Goal: Complete application form: Complete application form

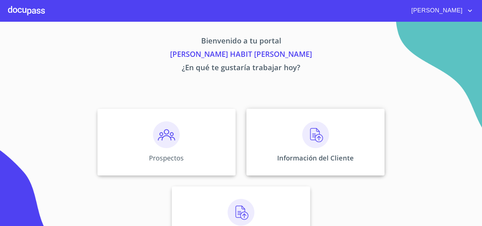
click at [310, 124] on img at bounding box center [315, 135] width 27 height 27
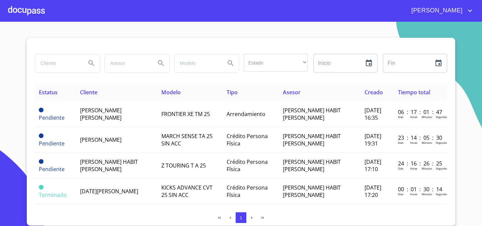
scroll to position [111, 0]
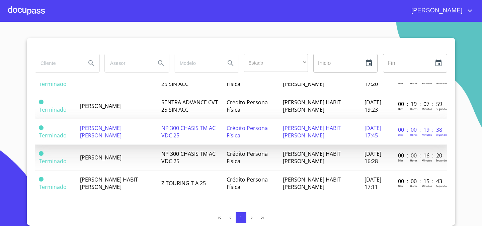
click at [122, 129] on span "[PERSON_NAME]" at bounding box center [101, 132] width 42 height 15
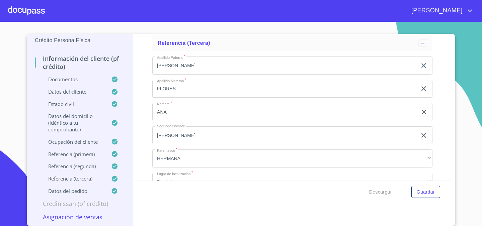
scroll to position [3706, 0]
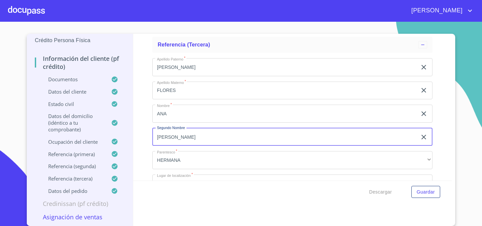
drag, startPoint x: 173, startPoint y: 138, endPoint x: 126, endPoint y: 137, distance: 47.2
click at [126, 137] on div "NATALIA ELIZABETH SALAZAR FLORES Crédito Persona Física Información del cliente…" at bounding box center [239, 130] width 425 height 192
click at [122, 109] on div "NATALIA ELIZABETH SALAZAR FLORES Crédito Persona Física Información del cliente…" at bounding box center [239, 130] width 425 height 192
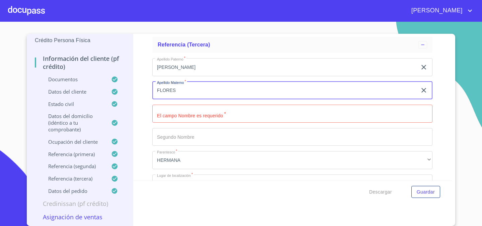
drag, startPoint x: 168, startPoint y: 90, endPoint x: 147, endPoint y: 89, distance: 21.8
click at [147, 89] on div "Información del cliente (PF crédito) Documentos Documento de identificación.   …" at bounding box center [292, 107] width 319 height 147
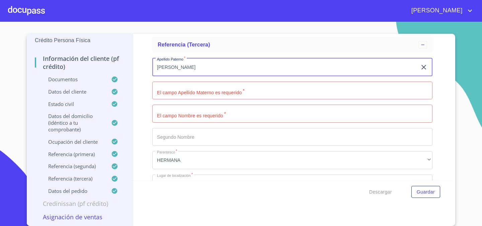
drag, startPoint x: 180, startPoint y: 67, endPoint x: 146, endPoint y: 66, distance: 34.5
click at [146, 66] on div "Información del cliente (PF crédito) Documentos Documento de identificación.   …" at bounding box center [292, 107] width 319 height 147
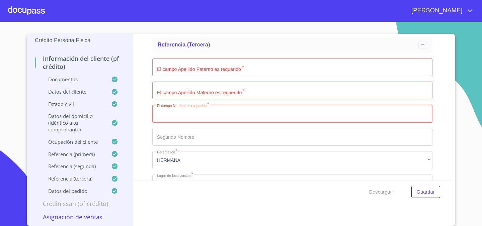
click at [180, 115] on input "Documento de identificación.   *" at bounding box center [292, 114] width 280 height 18
type input "j"
type input "[PERSON_NAME]"
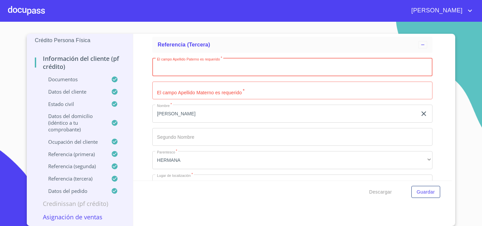
click at [203, 74] on input "Documento de identificación.   *" at bounding box center [292, 67] width 280 height 18
type input "AGUILAR"
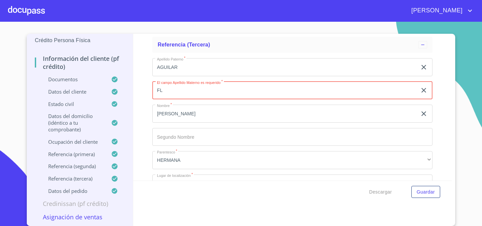
type input "F"
type input "JUÁREZ"
click at [143, 111] on div "Información del cliente (PF crédito) Documentos Documento de identificación.   …" at bounding box center [292, 107] width 319 height 147
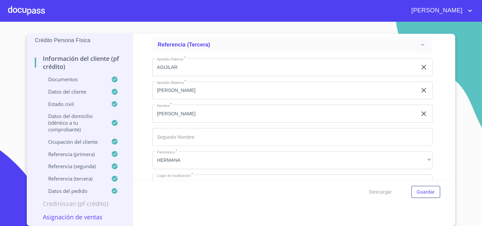
scroll to position [3743, 0]
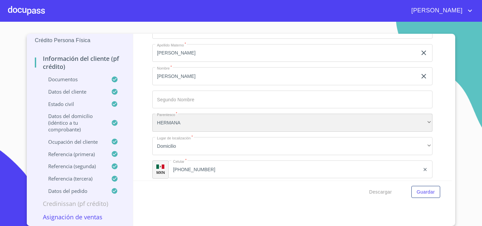
click at [211, 125] on div "HERMANA" at bounding box center [292, 123] width 280 height 18
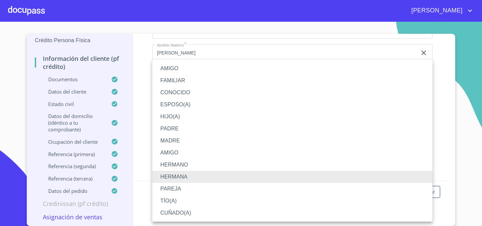
click at [191, 105] on li "ESPOSO(A)" at bounding box center [292, 105] width 280 height 12
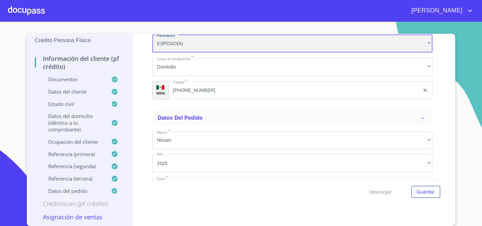
scroll to position [3825, 0]
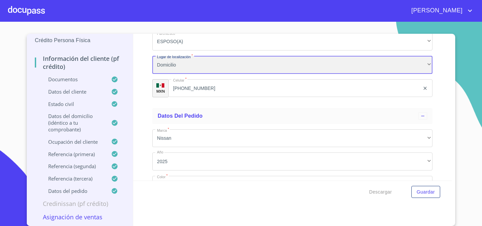
click at [183, 68] on div "Domicilio" at bounding box center [292, 65] width 280 height 18
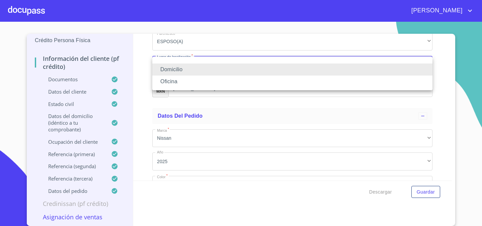
click at [133, 65] on div at bounding box center [241, 113] width 482 height 226
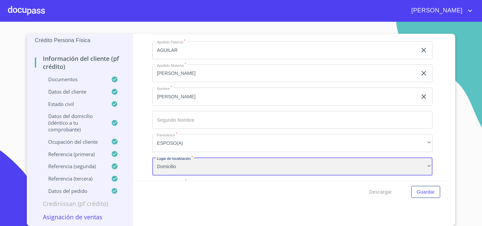
scroll to position [3711, 0]
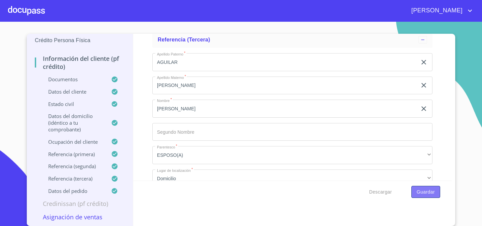
click at [412, 190] on button "Guardar" at bounding box center [425, 192] width 29 height 12
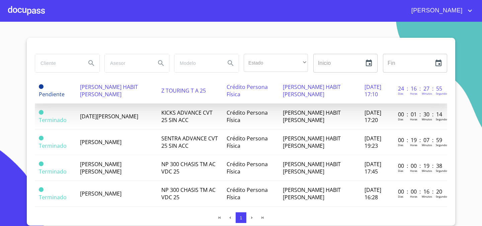
scroll to position [76, 0]
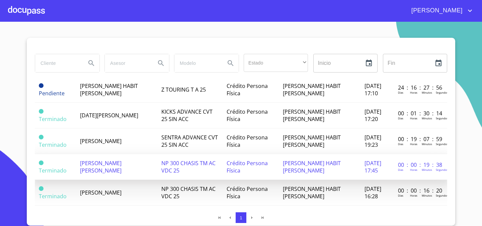
click at [140, 165] on td "[PERSON_NAME]" at bounding box center [117, 167] width 82 height 26
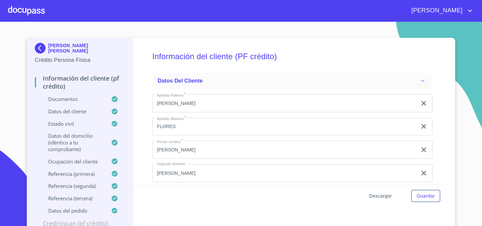
click at [387, 196] on span "Descargar" at bounding box center [380, 196] width 23 height 8
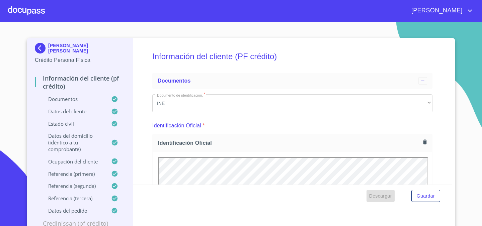
click at [387, 196] on span "Descargar" at bounding box center [380, 196] width 23 height 8
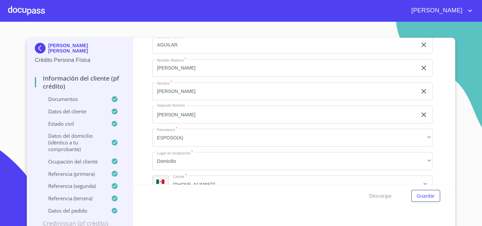
scroll to position [3729, 0]
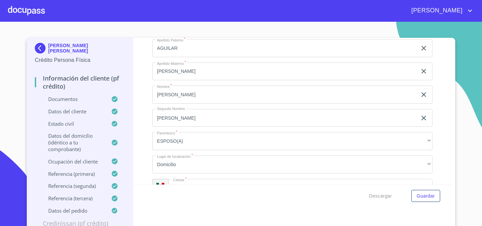
click at [203, 125] on input "[PERSON_NAME]" at bounding box center [284, 118] width 265 height 18
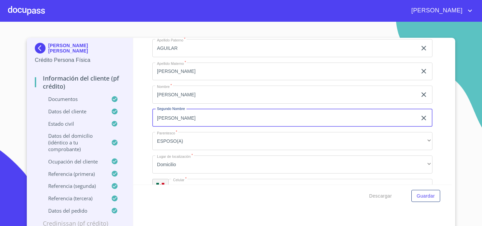
click at [203, 125] on input "[PERSON_NAME]" at bounding box center [284, 118] width 265 height 18
click at [449, 129] on div "Información del cliente (PF crédito) Documentos Documento de identificación.   …" at bounding box center [292, 111] width 319 height 147
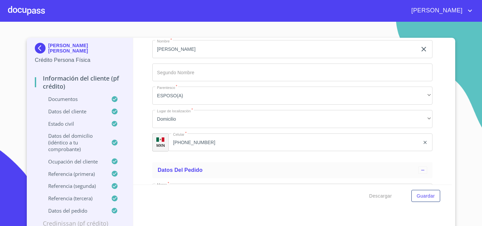
scroll to position [3778, 0]
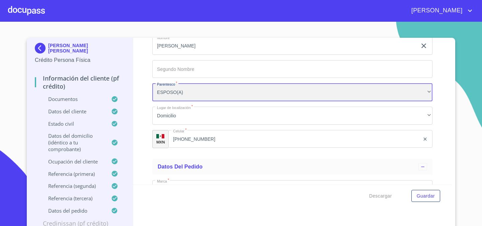
click at [380, 91] on div "ESPOSO(A)" at bounding box center [292, 92] width 280 height 18
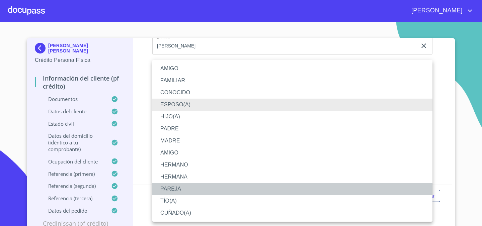
click at [319, 189] on li "PAREJA" at bounding box center [292, 189] width 280 height 12
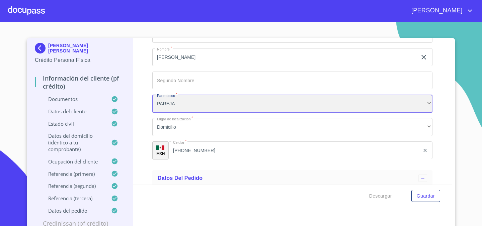
scroll to position [3771, 0]
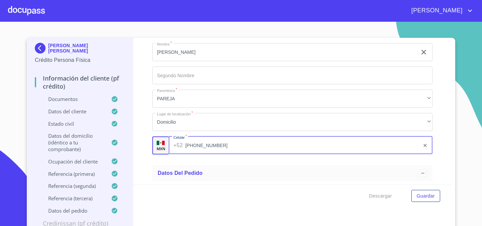
click at [208, 147] on input "(33)18807939" at bounding box center [302, 146] width 235 height 18
type input "[PHONE_NUMBER]"
click at [275, 161] on ul "Referencia (tercera) Apellido Paterno   * AGUILAR ​ Apellido Materno   * JUÁREZ…" at bounding box center [292, 68] width 280 height 190
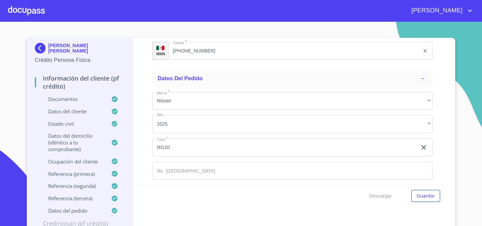
scroll to position [3892, 0]
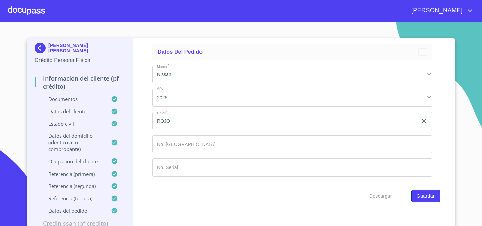
click at [428, 195] on span "Guardar" at bounding box center [426, 196] width 18 height 8
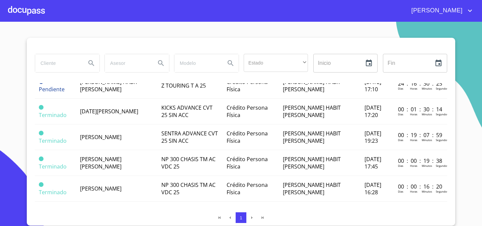
scroll to position [73, 0]
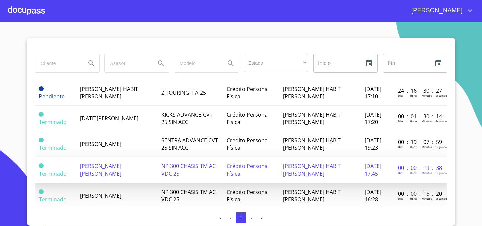
click at [217, 170] on td "NP 300 CHASIS TM AC VDC 25" at bounding box center [189, 170] width 65 height 26
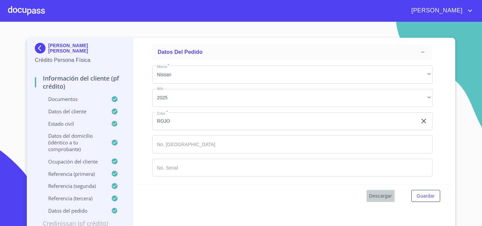
click at [380, 194] on span "Descargar" at bounding box center [380, 196] width 23 height 8
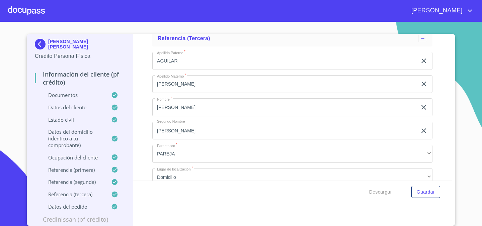
scroll to position [3709, 0]
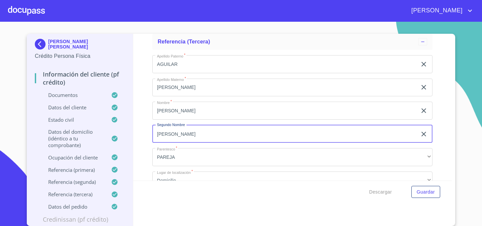
click at [237, 135] on input "[PERSON_NAME]" at bounding box center [284, 134] width 265 height 18
click at [445, 137] on div "Información del cliente (PF crédito) Documentos Documento de identificación.   …" at bounding box center [292, 107] width 319 height 147
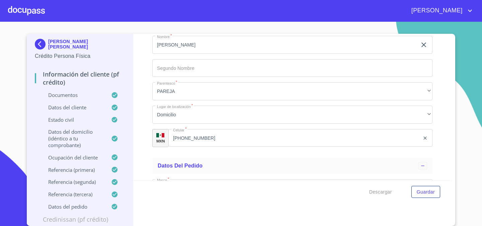
scroll to position [3775, 0]
click at [420, 195] on span "Guardar" at bounding box center [426, 192] width 18 height 8
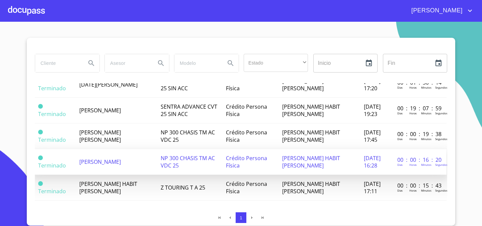
scroll to position [111, 1]
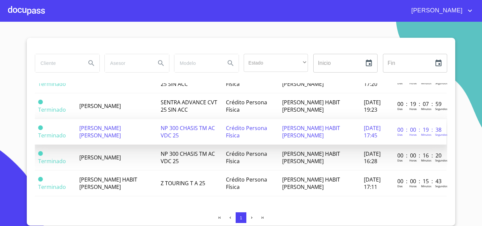
click at [136, 127] on td "[PERSON_NAME]" at bounding box center [116, 132] width 82 height 26
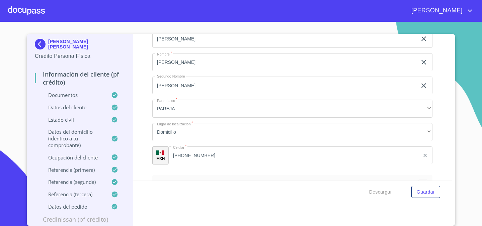
scroll to position [3751, 0]
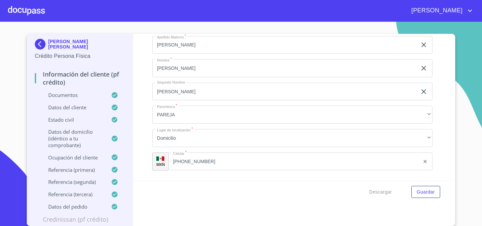
click at [423, 93] on icon "clear input" at bounding box center [424, 92] width 8 height 8
click at [377, 188] on span "Descargar" at bounding box center [380, 192] width 23 height 8
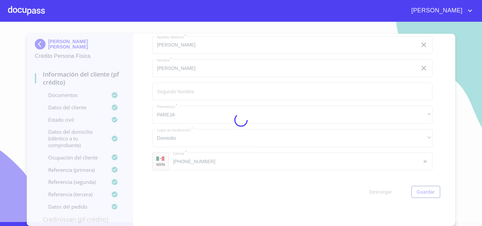
scroll to position [0, 0]
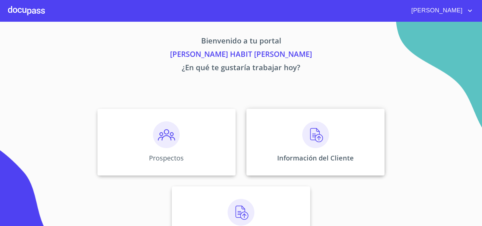
click at [319, 157] on p "Información del Cliente" at bounding box center [315, 158] width 77 height 9
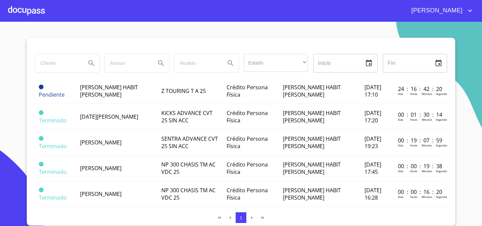
scroll to position [111, 0]
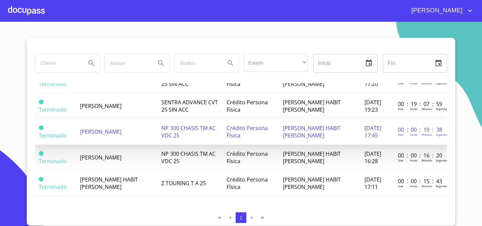
click at [139, 127] on td "[PERSON_NAME]" at bounding box center [117, 132] width 82 height 26
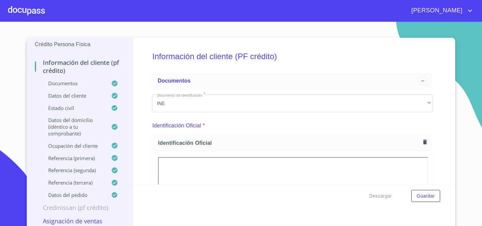
click at [69, 183] on p "Referencia (tercera)" at bounding box center [73, 182] width 76 height 7
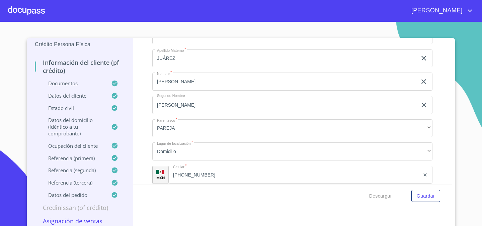
scroll to position [218, 0]
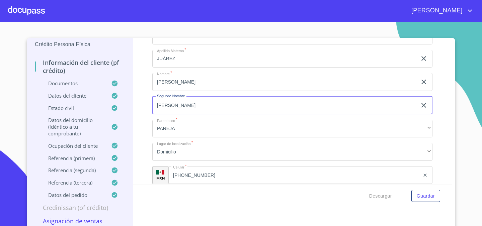
click at [257, 110] on input "[PERSON_NAME]" at bounding box center [284, 105] width 265 height 18
click at [441, 121] on div "Información del cliente (PF crédito) Documentos Datos del cliente Estado Civil …" at bounding box center [292, 111] width 319 height 147
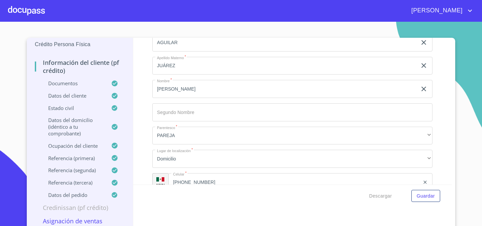
scroll to position [247, 0]
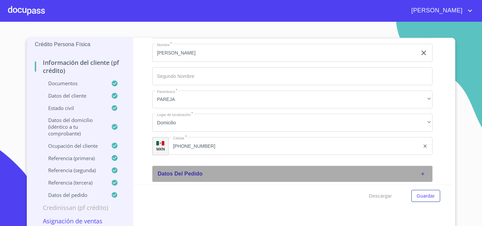
click at [195, 172] on span "Datos del pedido" at bounding box center [180, 174] width 45 height 6
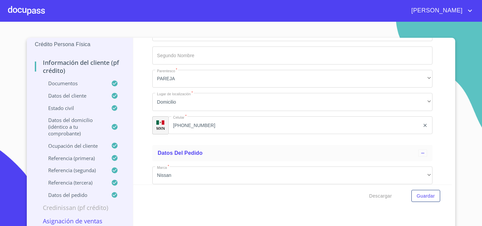
scroll to position [267, 0]
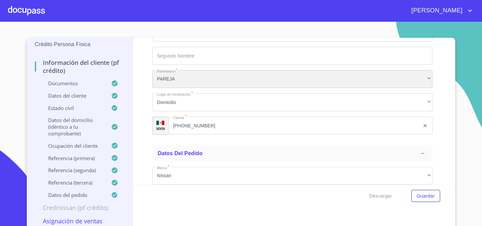
click at [206, 78] on div "PAREJA" at bounding box center [292, 79] width 280 height 18
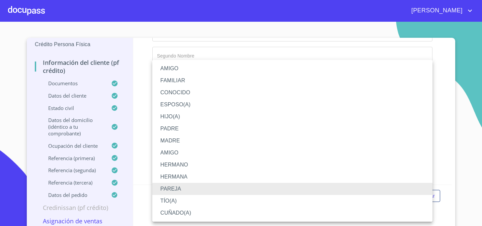
click at [445, 118] on div at bounding box center [241, 113] width 482 height 226
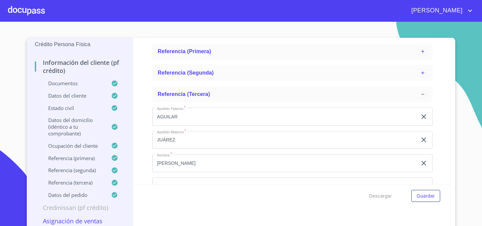
scroll to position [132, 0]
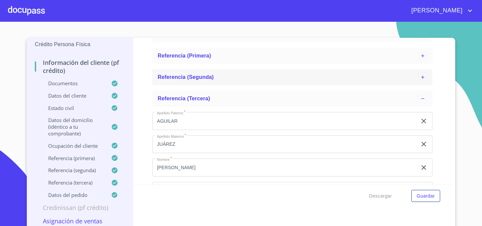
click at [246, 73] on div "Referencia (segunda)" at bounding box center [288, 77] width 261 height 8
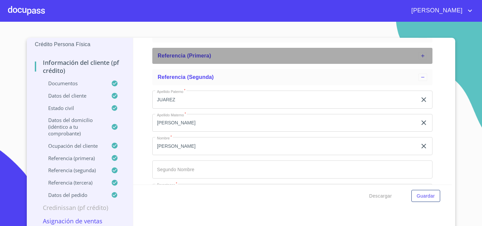
click at [250, 55] on div "Referencia (primera)" at bounding box center [288, 56] width 261 height 8
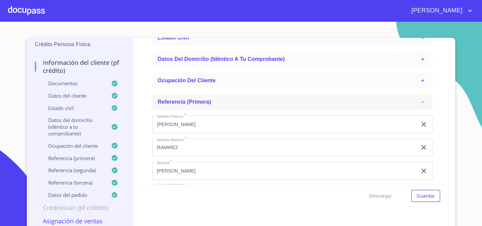
scroll to position [82, 0]
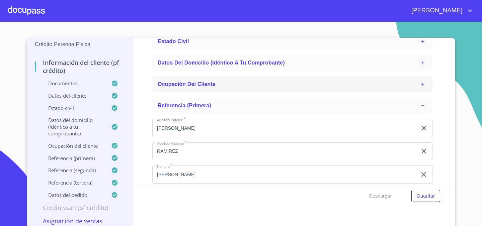
click at [247, 81] on div "Ocupación del Cliente" at bounding box center [288, 84] width 261 height 8
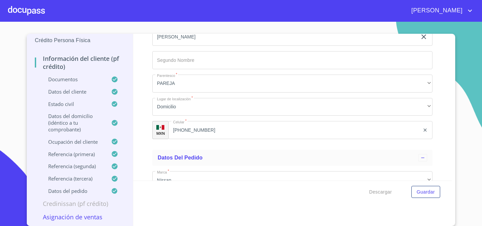
scroll to position [1201, 0]
